Goal: Information Seeking & Learning: Learn about a topic

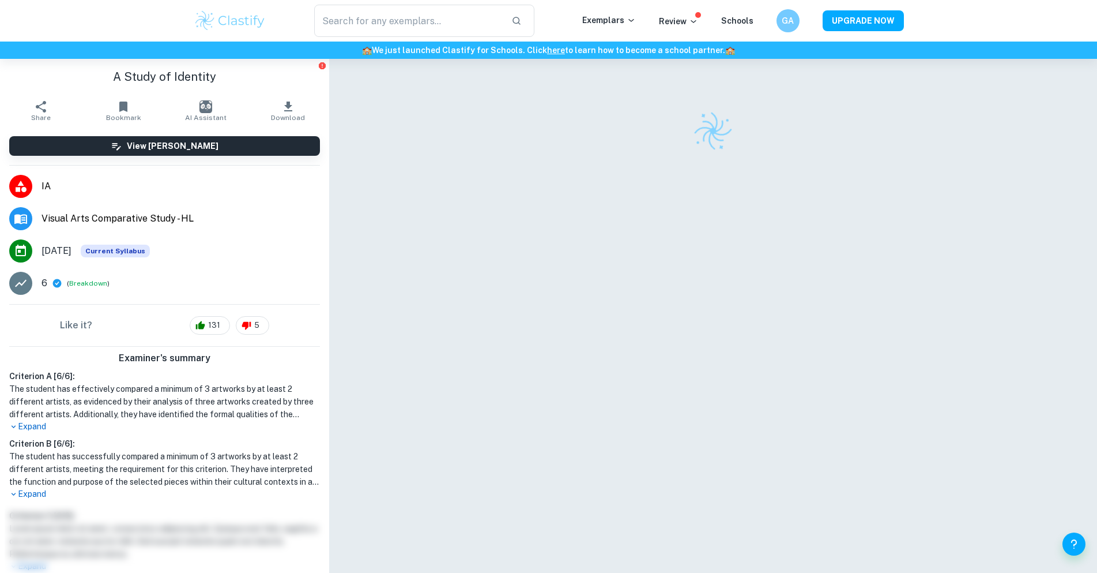
drag, startPoint x: 623, startPoint y: 116, endPoint x: 675, endPoint y: 121, distance: 52.1
click at [625, 116] on div at bounding box center [713, 131] width 577 height 40
drag, startPoint x: 675, startPoint y: 121, endPoint x: 695, endPoint y: 122, distance: 19.7
click at [682, 122] on div at bounding box center [713, 131] width 577 height 40
click at [698, 130] on img at bounding box center [713, 131] width 52 height 52
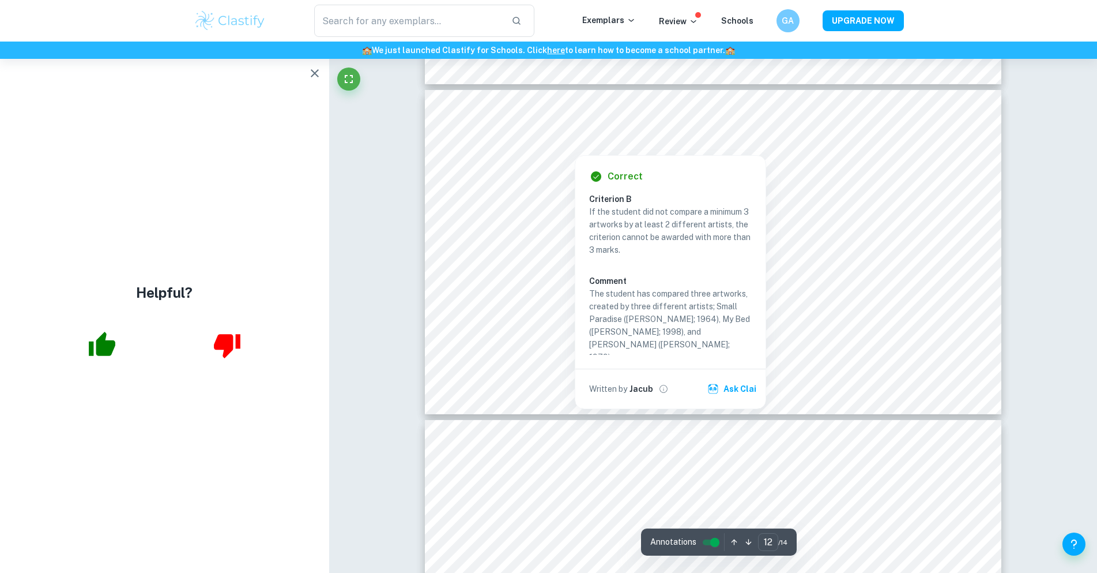
scroll to position [3735, 0]
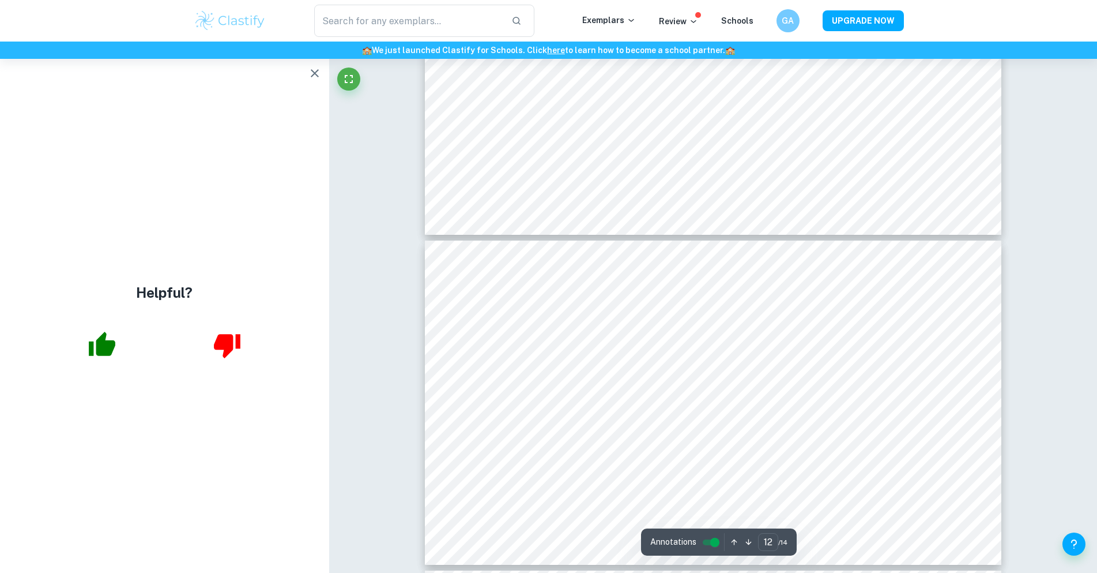
click at [312, 73] on icon "button" at bounding box center [315, 73] width 14 height 14
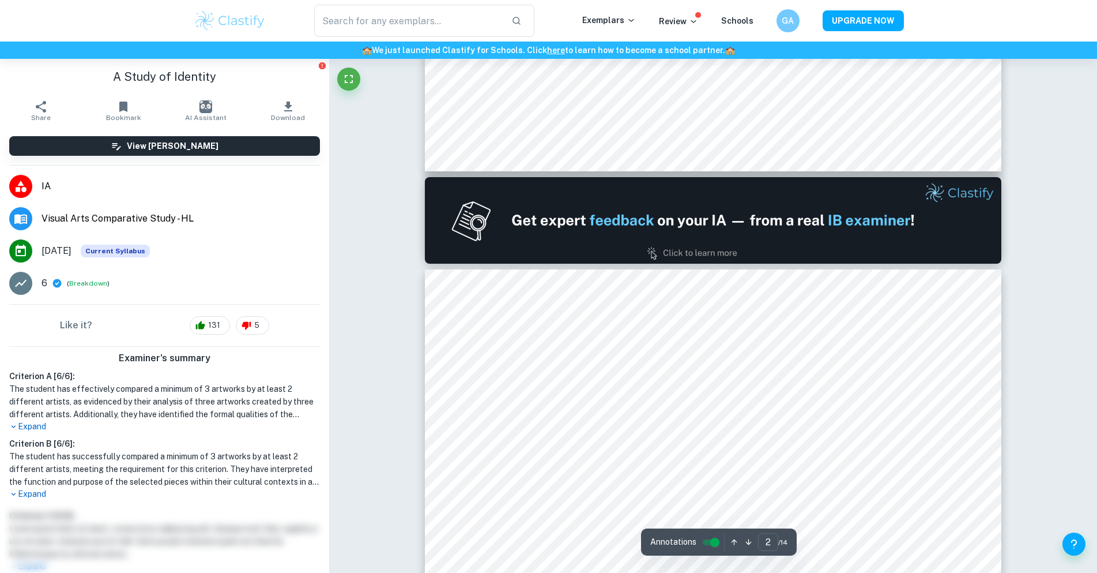
type input "1"
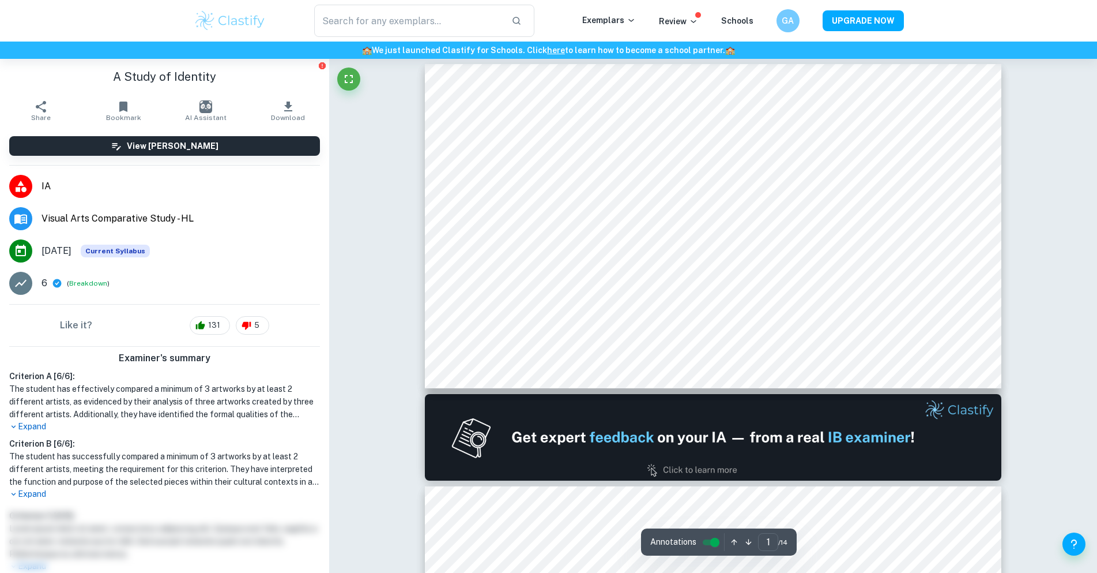
scroll to position [0, 0]
